Goal: Task Accomplishment & Management: Use online tool/utility

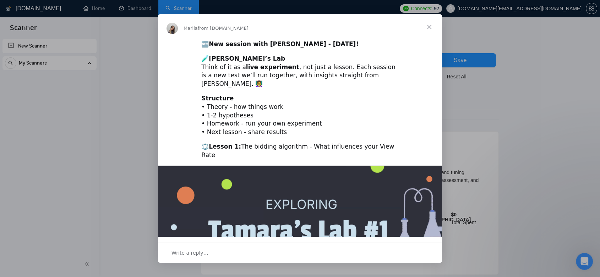
click at [429, 25] on span "Close" at bounding box center [429, 27] width 26 height 26
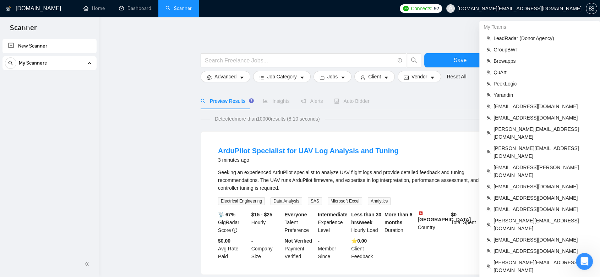
click at [571, 9] on span "[DOMAIN_NAME][EMAIL_ADDRESS][DOMAIN_NAME]" at bounding box center [519, 9] width 124 height 0
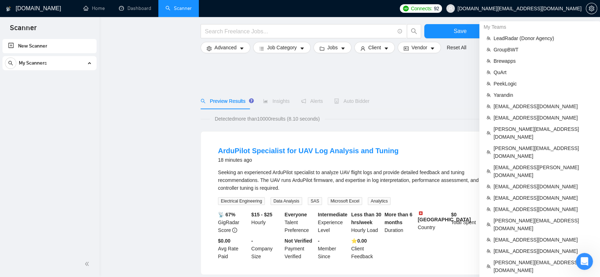
scroll to position [197, 0]
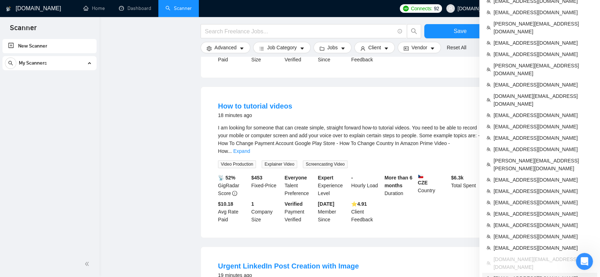
click at [526, 275] on span "[EMAIL_ADDRESS][DOMAIN_NAME]" at bounding box center [542, 279] width 99 height 8
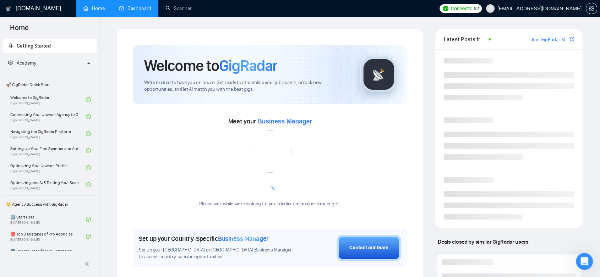
click at [135, 11] on link "Dashboard" at bounding box center [135, 8] width 32 height 6
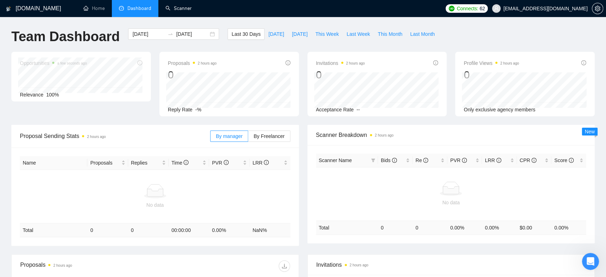
click at [182, 11] on link "Scanner" at bounding box center [178, 8] width 26 height 6
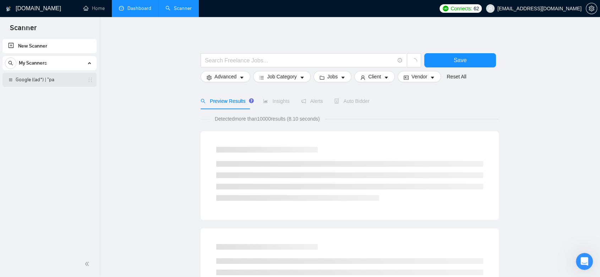
click at [51, 81] on link "Google ((ad*) | "pa" at bounding box center [49, 80] width 67 height 14
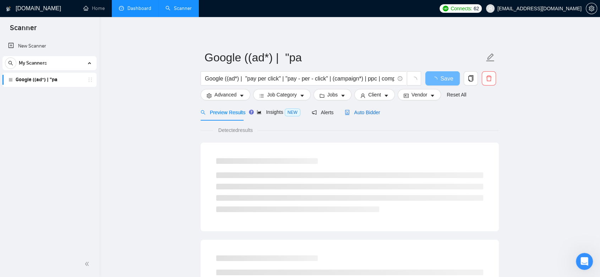
click at [361, 111] on span "Auto Bidder" at bounding box center [361, 113] width 35 height 6
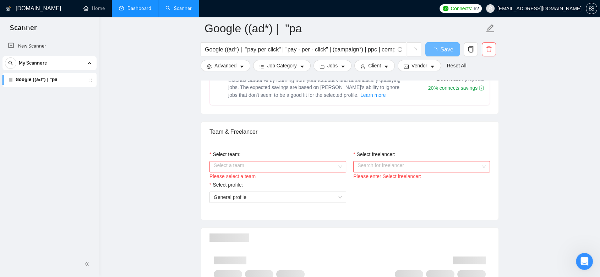
scroll to position [355, 0]
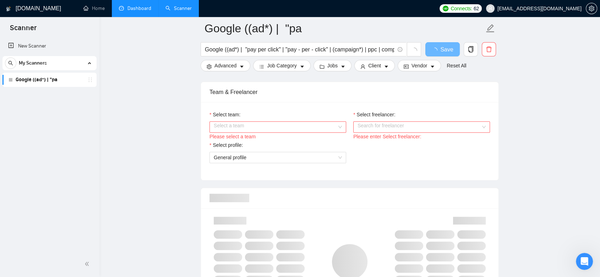
click at [342, 126] on div "Select a team" at bounding box center [277, 126] width 137 height 11
click at [333, 148] on div "House of Rose Media LLC" at bounding box center [277, 152] width 128 height 8
